Goal: Check status: Check status

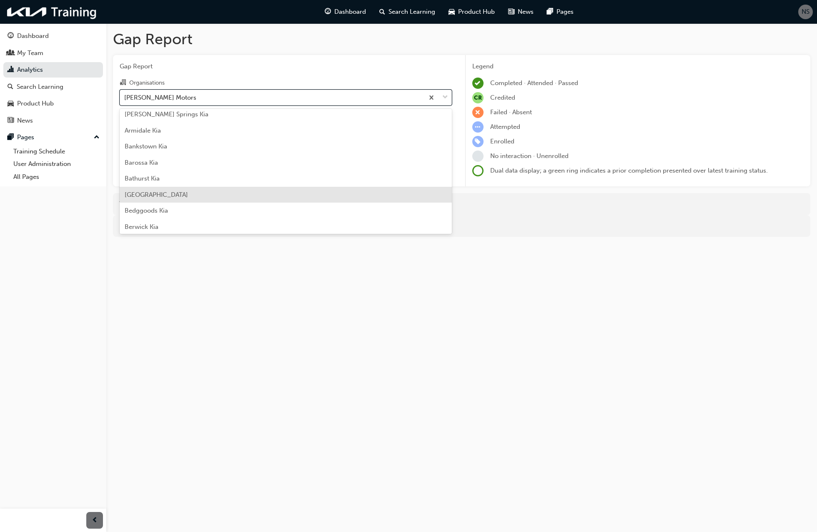
scroll to position [79, 0]
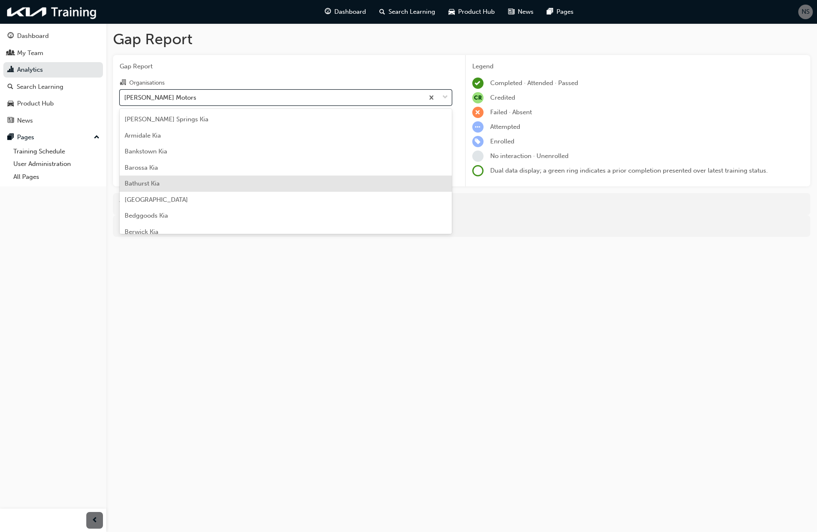
click at [228, 182] on div "Bathurst Kia" at bounding box center [286, 184] width 332 height 16
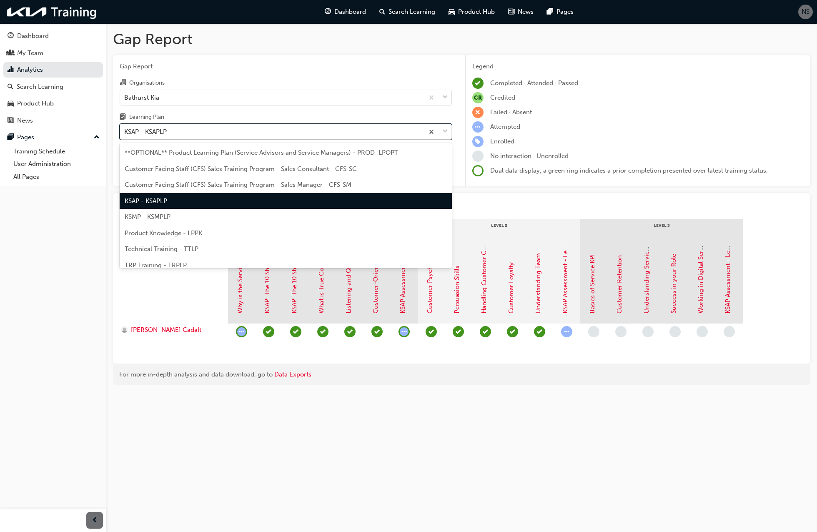
click at [203, 131] on div "KSAP - KSAPLP" at bounding box center [272, 132] width 304 height 15
click at [125, 131] on input "Learning Plan option KSAP - KSAPLP, selected. option KSAP - KSAPLP focused, 4 o…" at bounding box center [124, 131] width 1 height 7
click at [183, 214] on div "KSMP - KSMPLP" at bounding box center [286, 217] width 332 height 16
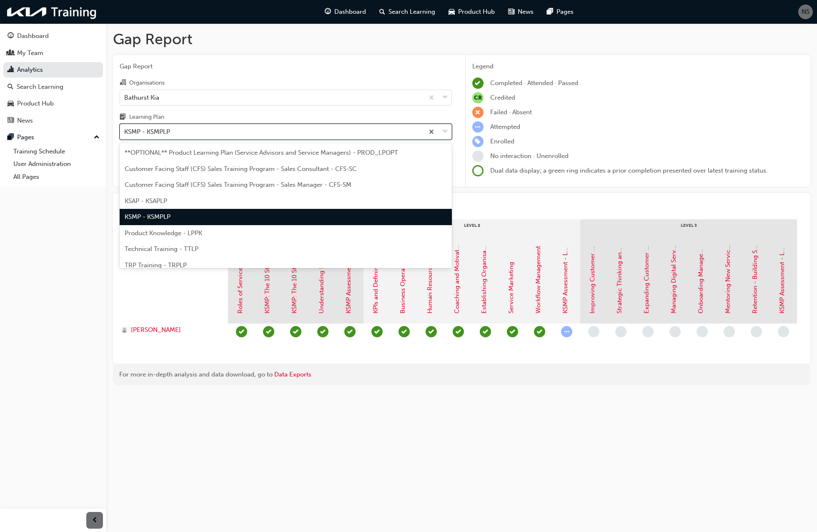
click at [200, 135] on div "KSMP - KSMPLP" at bounding box center [272, 132] width 304 height 15
click at [125, 135] on input "Learning Plan option KSMP - KSMPLP, selected. option KSMP - KSMPLP focused, 5 o…" at bounding box center [124, 131] width 1 height 7
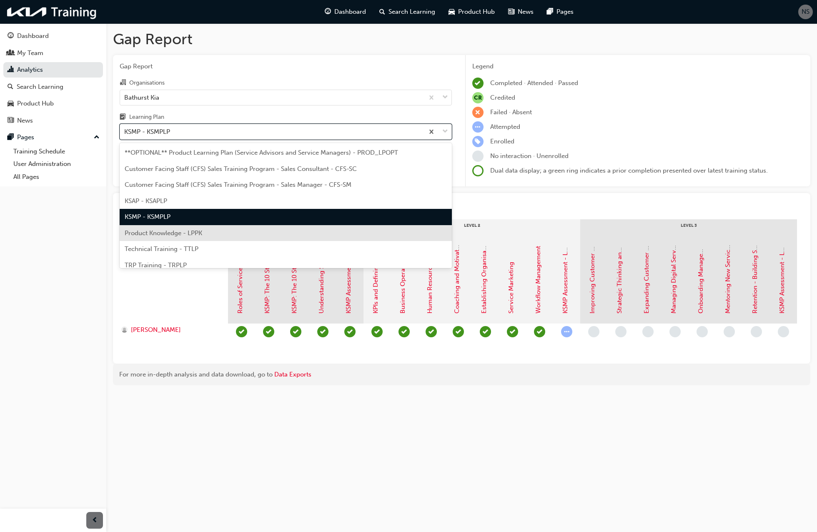
scroll to position [23, 0]
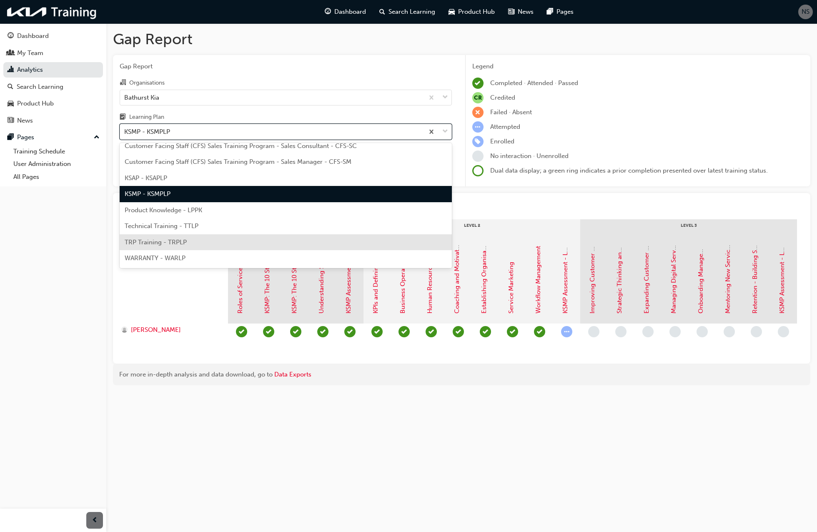
click at [200, 240] on div "TRP Training - TRPLP" at bounding box center [286, 242] width 332 height 16
